Goal: Information Seeking & Learning: Learn about a topic

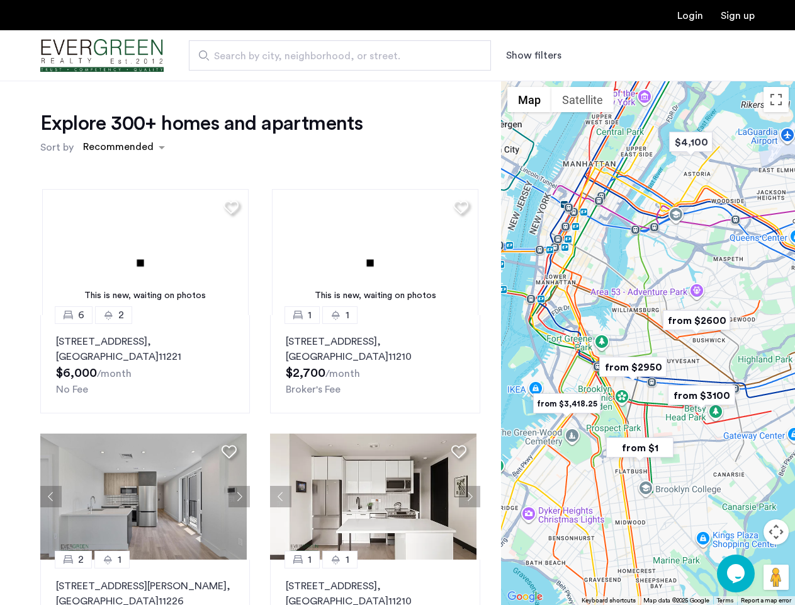
click at [533, 55] on button "Show filters" at bounding box center [533, 55] width 55 height 15
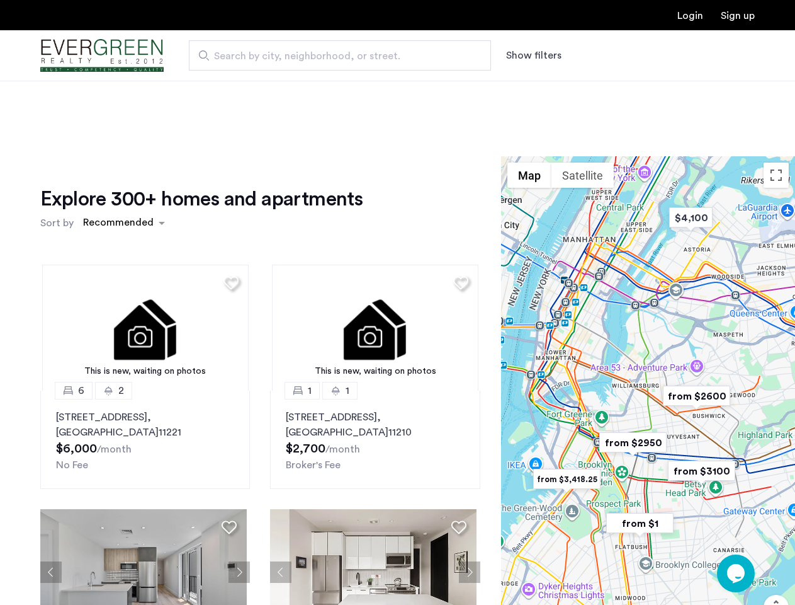
click at [123, 147] on div "Explore 300+ homes and apartments Sort by Recommended This is new, waiting on p…" at bounding box center [397, 421] width 795 height 681
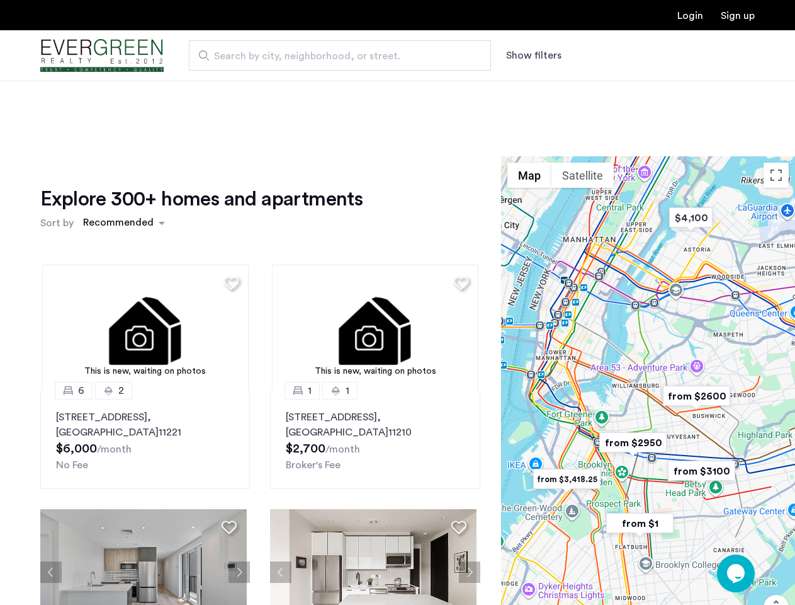
click at [229, 207] on h1 "Explore 300+ homes and apartments" at bounding box center [201, 198] width 322 height 25
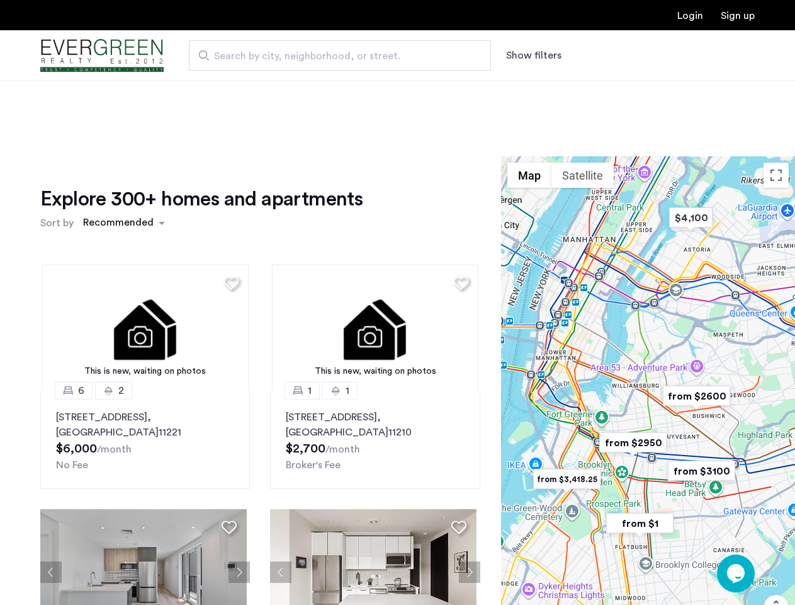
click at [144, 252] on div "Explore 300+ homes and apartments Sort by Recommended This is new, waiting on p…" at bounding box center [260, 433] width 440 height 495
click at [144, 364] on img at bounding box center [145, 328] width 207 height 126
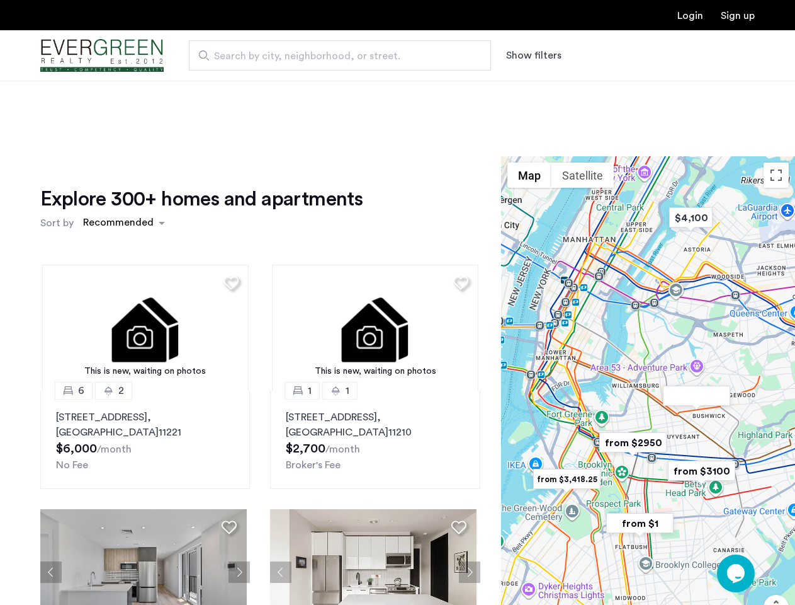
click at [456, 207] on div "Explore 300+ homes and apartments Sort by Recommended" at bounding box center [260, 210] width 440 height 48
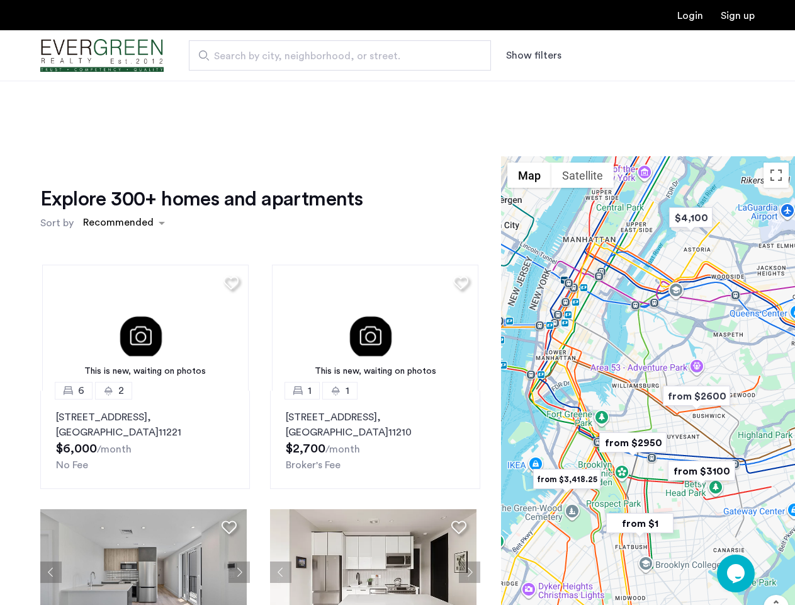
click at [370, 252] on div "Explore 300+ homes and apartments Sort by Recommended This is new, waiting on p…" at bounding box center [260, 433] width 440 height 495
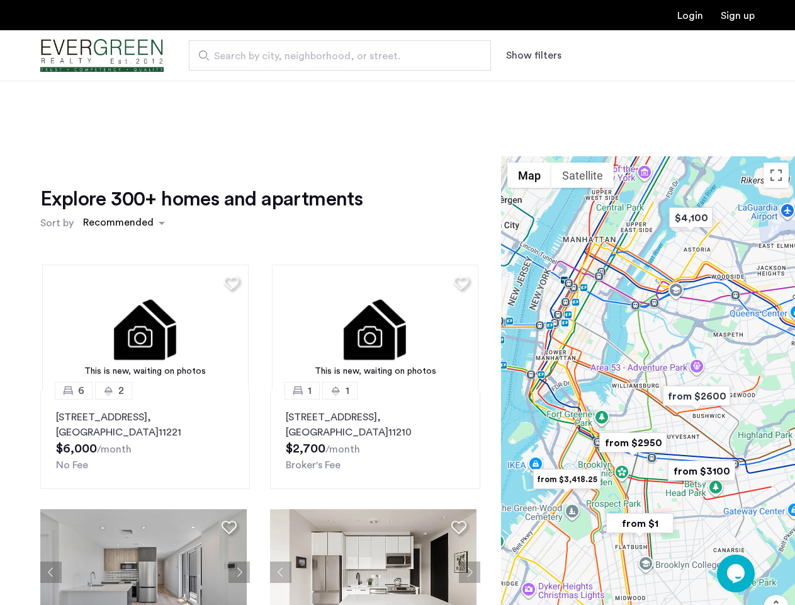
click at [370, 364] on img at bounding box center [375, 328] width 207 height 126
click at [51, 496] on div "This is new, waiting on photos 6 2 [STREET_ADDRESS] $6,000 /month No Fee This i…" at bounding box center [260, 467] width 460 height 427
click at [229, 451] on div "[STREET_ADDRESS] $6,000 /month No Fee" at bounding box center [145, 440] width 178 height 63
